Goal: Information Seeking & Learning: Learn about a topic

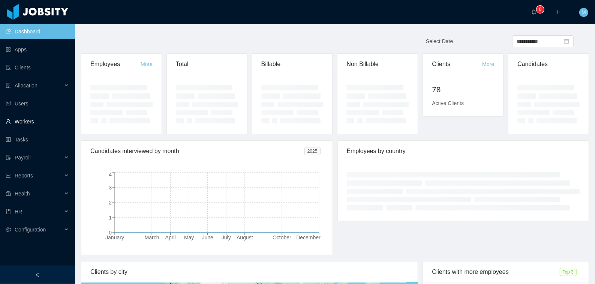
click at [24, 124] on link "Workers" at bounding box center [37, 121] width 63 height 15
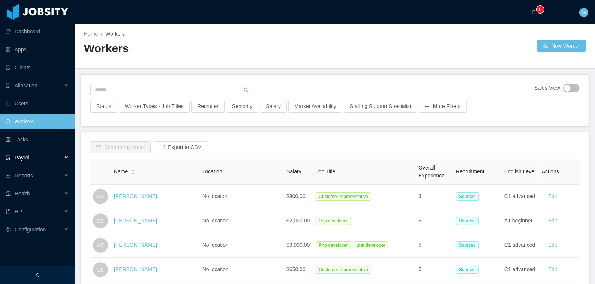
click at [21, 154] on span "Payroll" at bounding box center [23, 157] width 16 height 6
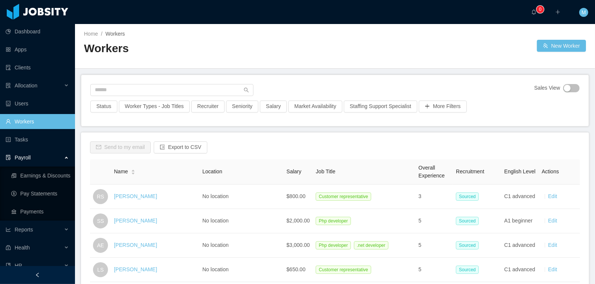
scroll to position [11, 0]
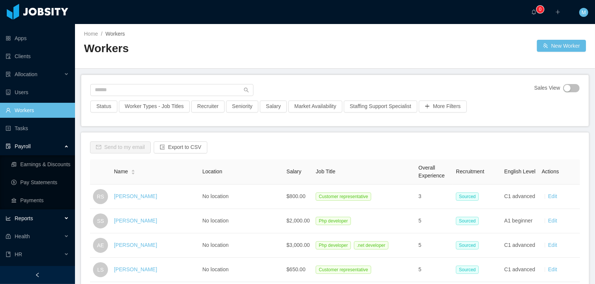
click at [28, 216] on span "Reports" at bounding box center [24, 218] width 18 height 6
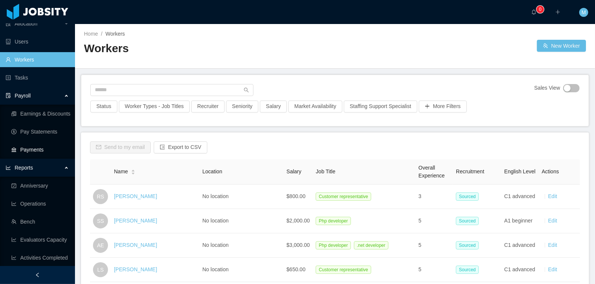
scroll to position [0, 0]
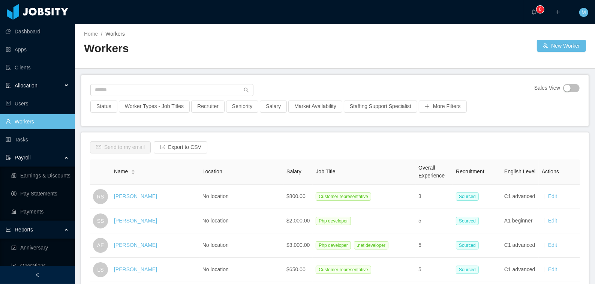
click at [28, 82] on span "Allocation" at bounding box center [26, 85] width 23 height 6
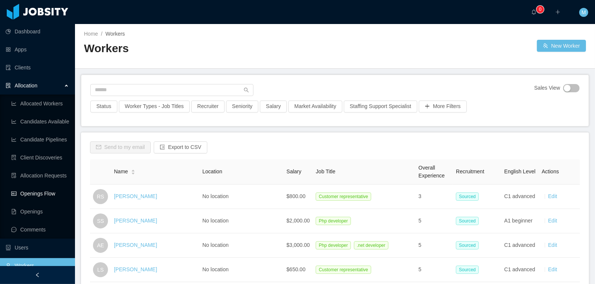
click at [37, 191] on link "Openings Flow" at bounding box center [40, 193] width 58 height 15
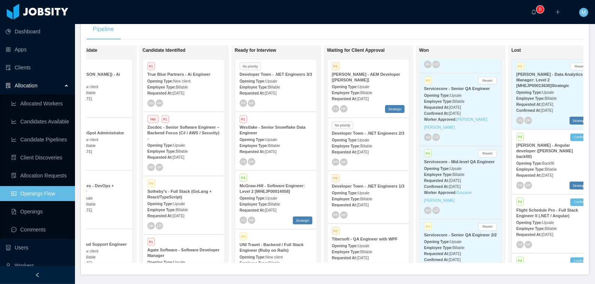
scroll to position [275, 0]
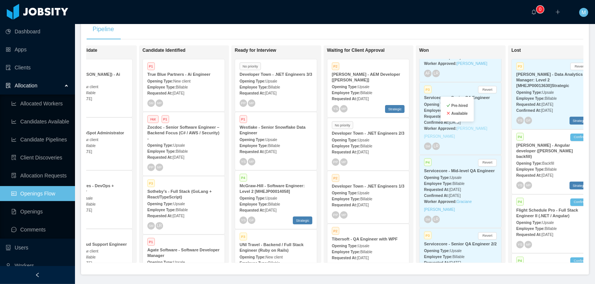
click at [475, 129] on link "Lucas Matheus de Souza Pereira" at bounding box center [455, 132] width 63 height 12
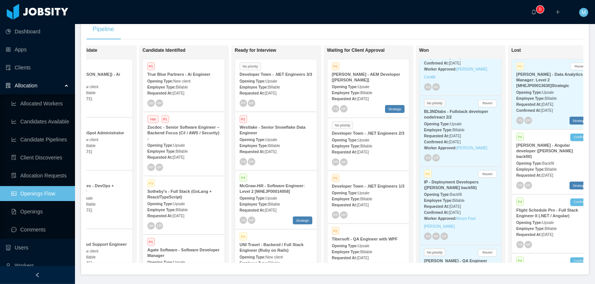
scroll to position [2496, 0]
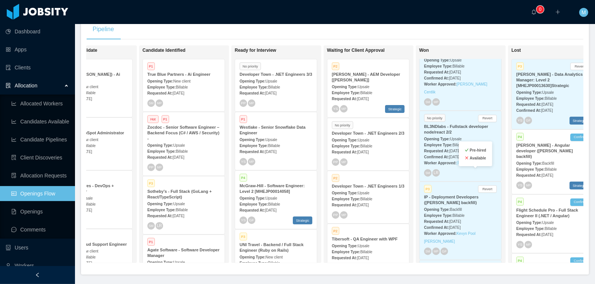
click at [481, 165] on link "[PERSON_NAME]" at bounding box center [471, 163] width 31 height 4
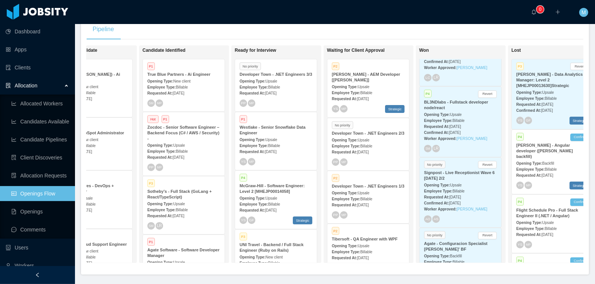
scroll to position [2153, 0]
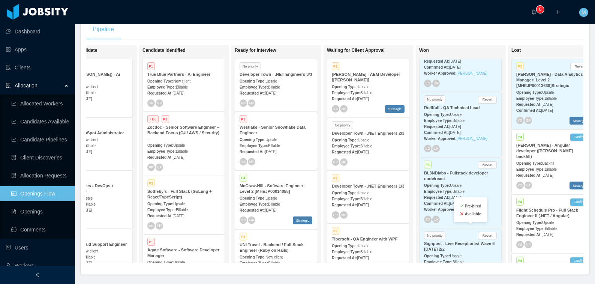
click at [471, 211] on link "Daniel Sousa" at bounding box center [471, 209] width 31 height 4
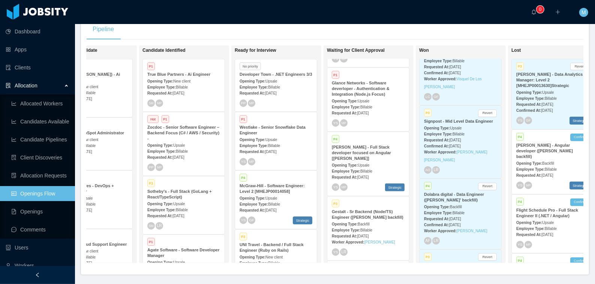
scroll to position [408, 0]
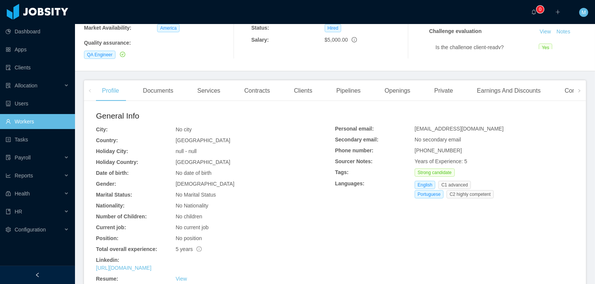
scroll to position [290, 0]
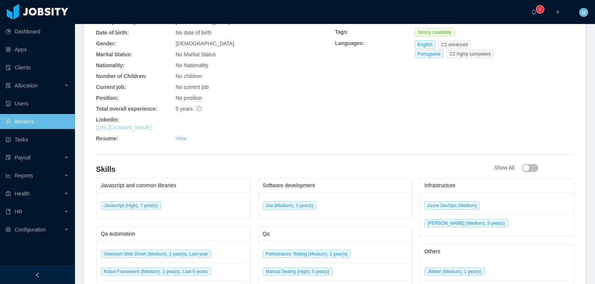
click at [151, 124] on link "https://www.linkedin.com/in/lukkasmatteus" at bounding box center [123, 127] width 55 height 6
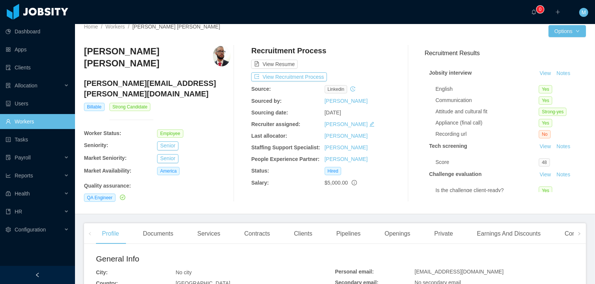
scroll to position [0, 0]
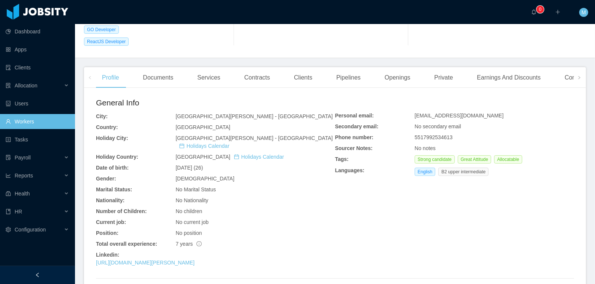
scroll to position [223, 0]
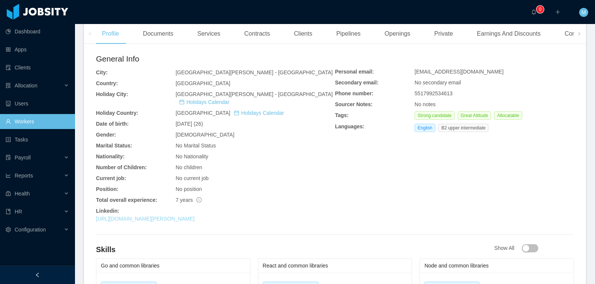
click at [173, 215] on link "[URL][DOMAIN_NAME][PERSON_NAME]" at bounding box center [145, 218] width 99 height 6
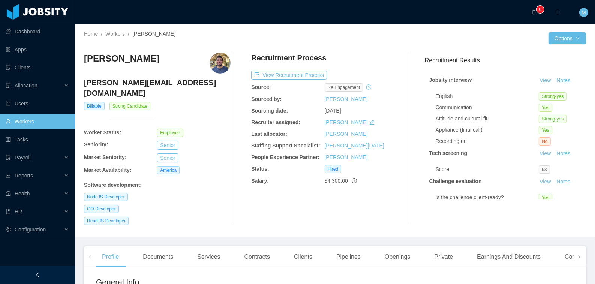
click at [190, 49] on div "[PERSON_NAME] [PERSON_NAME][EMAIL_ADDRESS][DOMAIN_NAME] Billable Strong Candida…" at bounding box center [335, 138] width 502 height 184
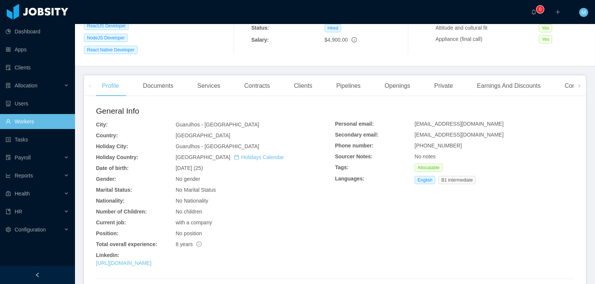
scroll to position [330, 0]
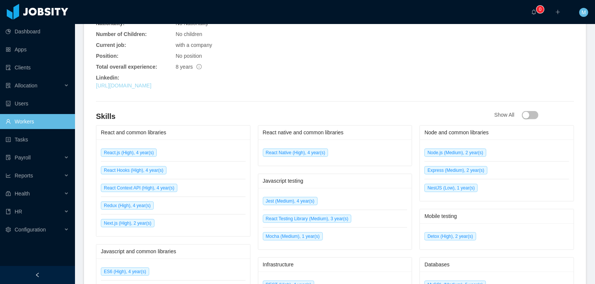
click at [151, 82] on link "https://www.linkedin.com/in/spdaniel" at bounding box center [123, 85] width 55 height 6
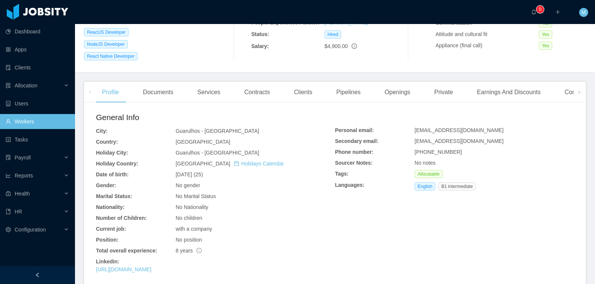
scroll to position [0, 0]
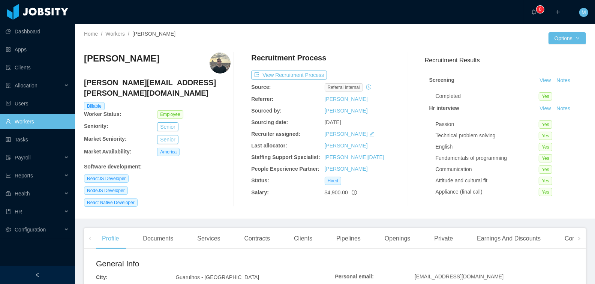
click at [372, 34] on div at bounding box center [441, 38] width 213 height 12
